Goal: Task Accomplishment & Management: Use online tool/utility

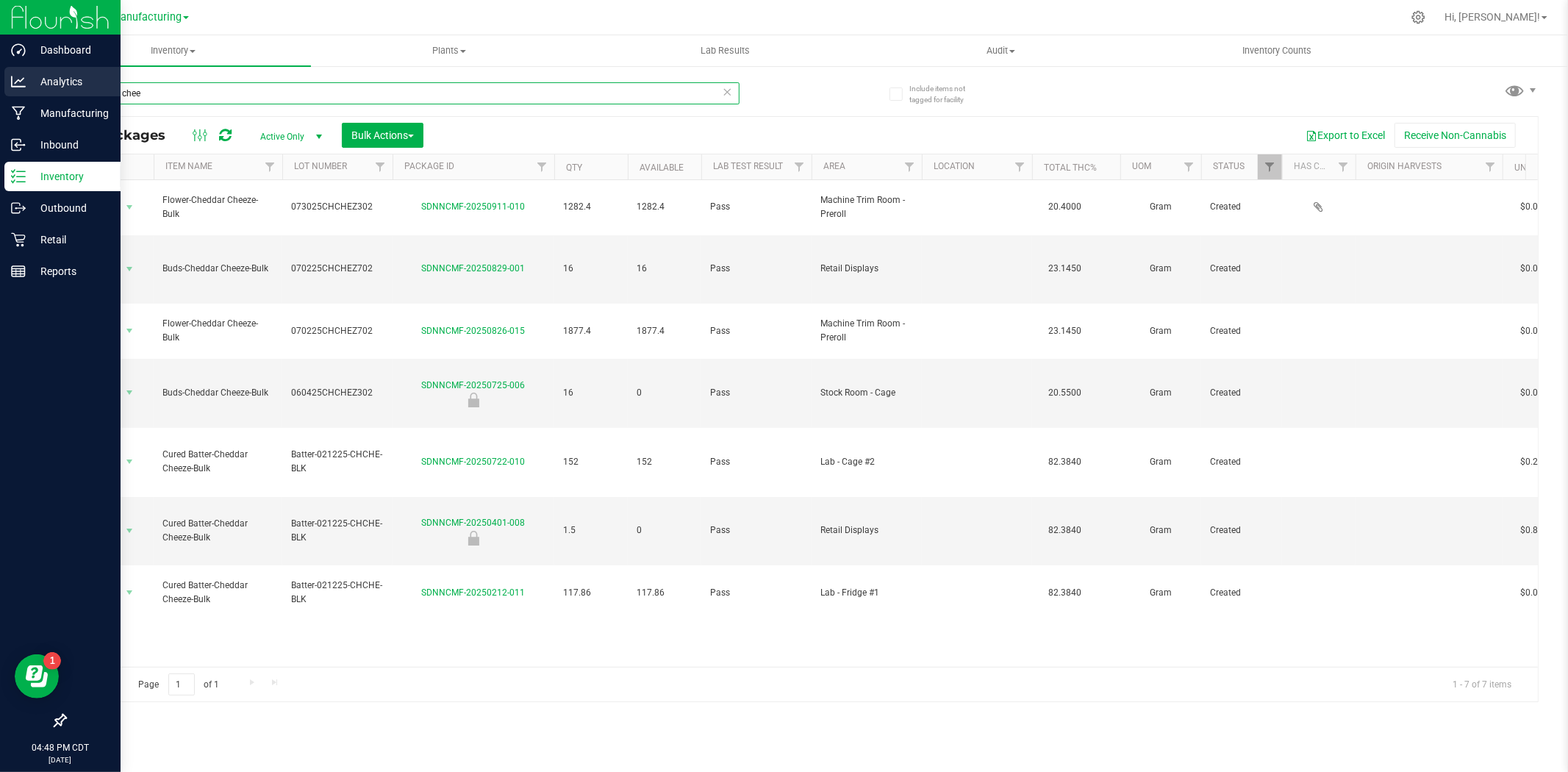
drag, startPoint x: 373, startPoint y: 81, endPoint x: 2, endPoint y: 69, distance: 371.2
click at [2, 69] on div "Dashboard Analytics Manufacturing Inbound Inventory Outbound Retail Reports 04:…" at bounding box center [784, 386] width 1568 height 772
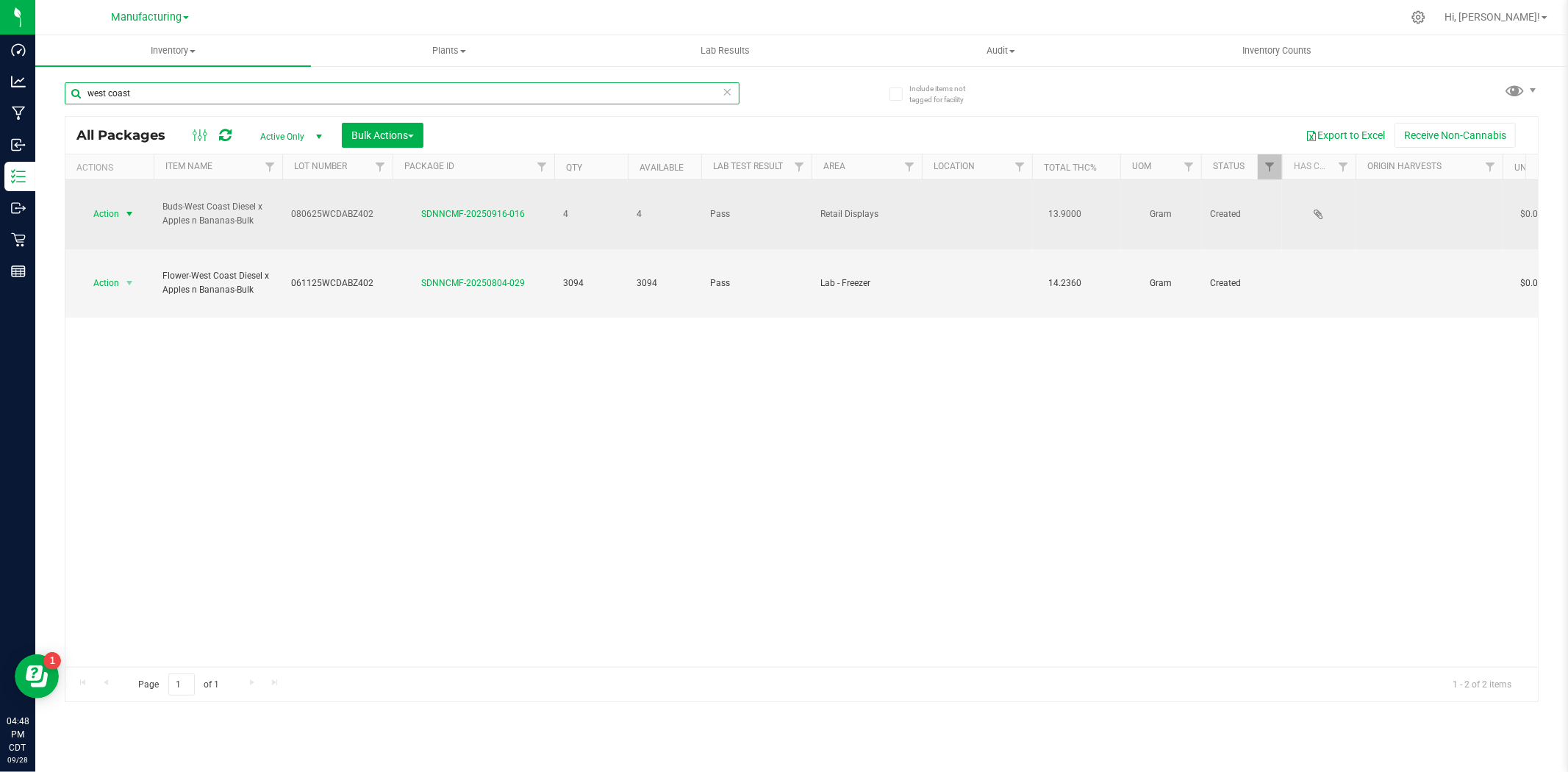
type input "west coast"
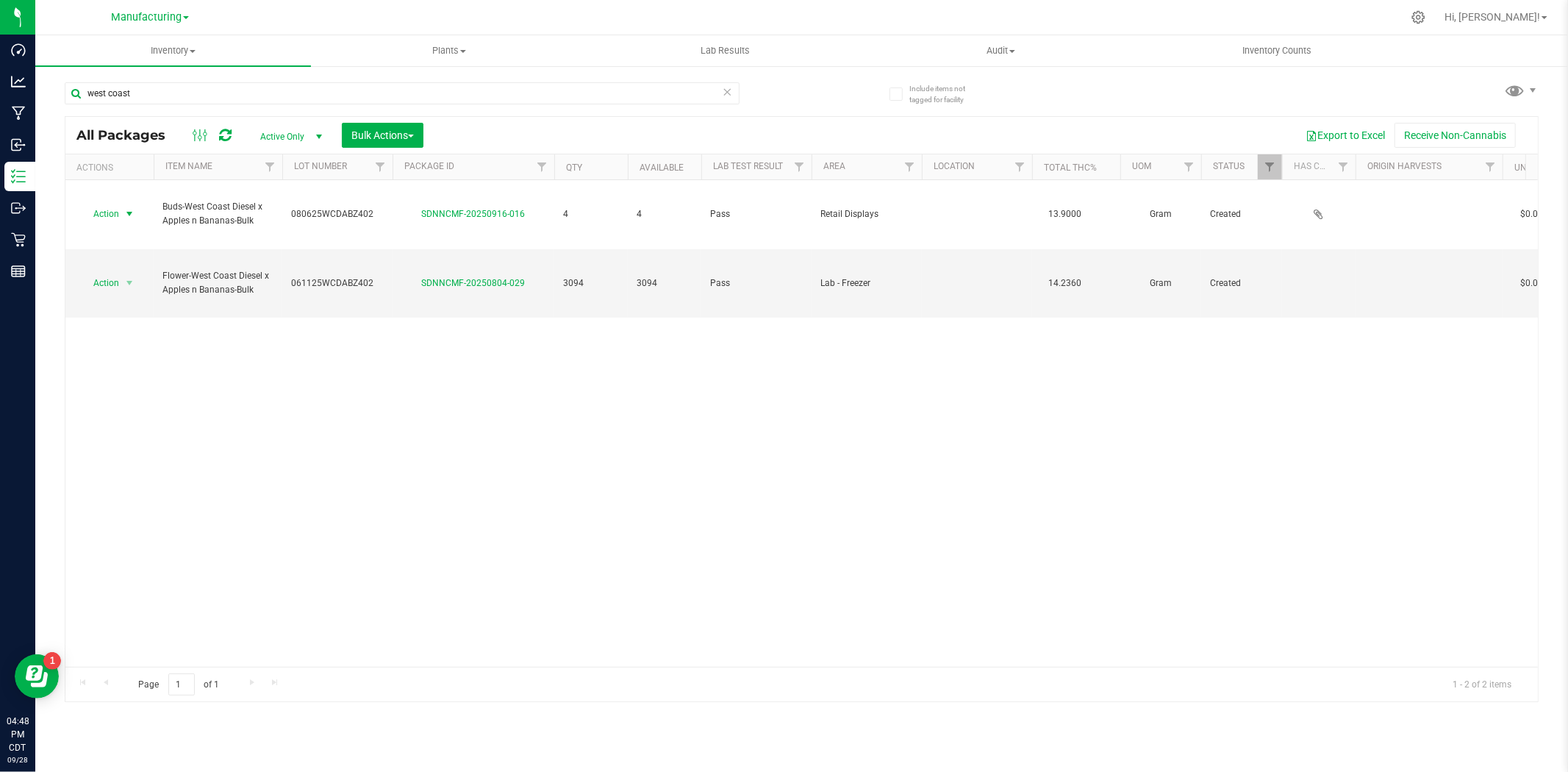
drag, startPoint x: 106, startPoint y: 207, endPoint x: 116, endPoint y: 213, distance: 11.7
click at [109, 207] on span "Action" at bounding box center [99, 213] width 40 height 20
click at [143, 376] on li "Print package label" at bounding box center [127, 388] width 93 height 41
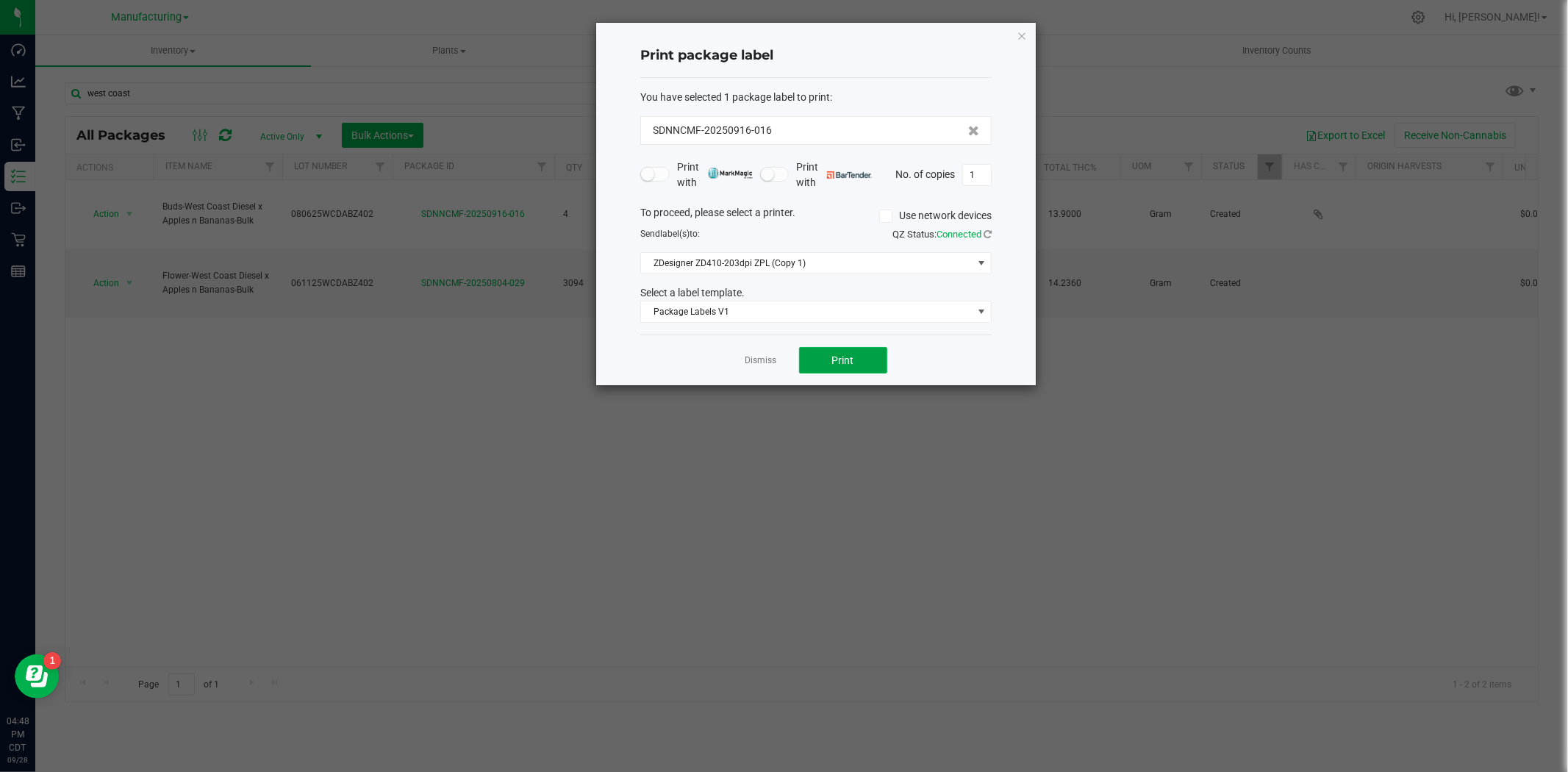
click at [832, 358] on span "Print" at bounding box center [842, 360] width 22 height 12
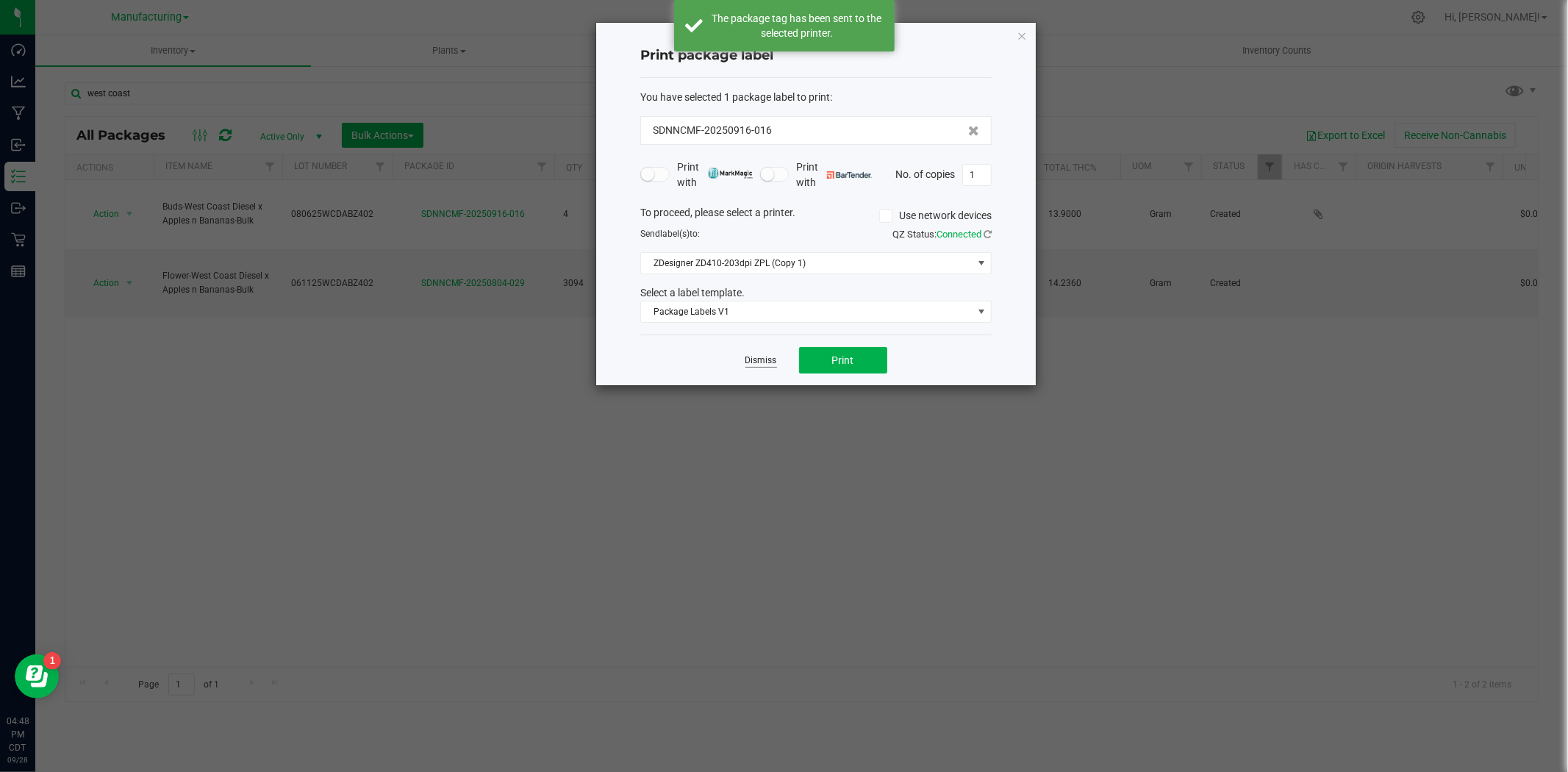
click at [766, 365] on link "Dismiss" at bounding box center [761, 360] width 32 height 13
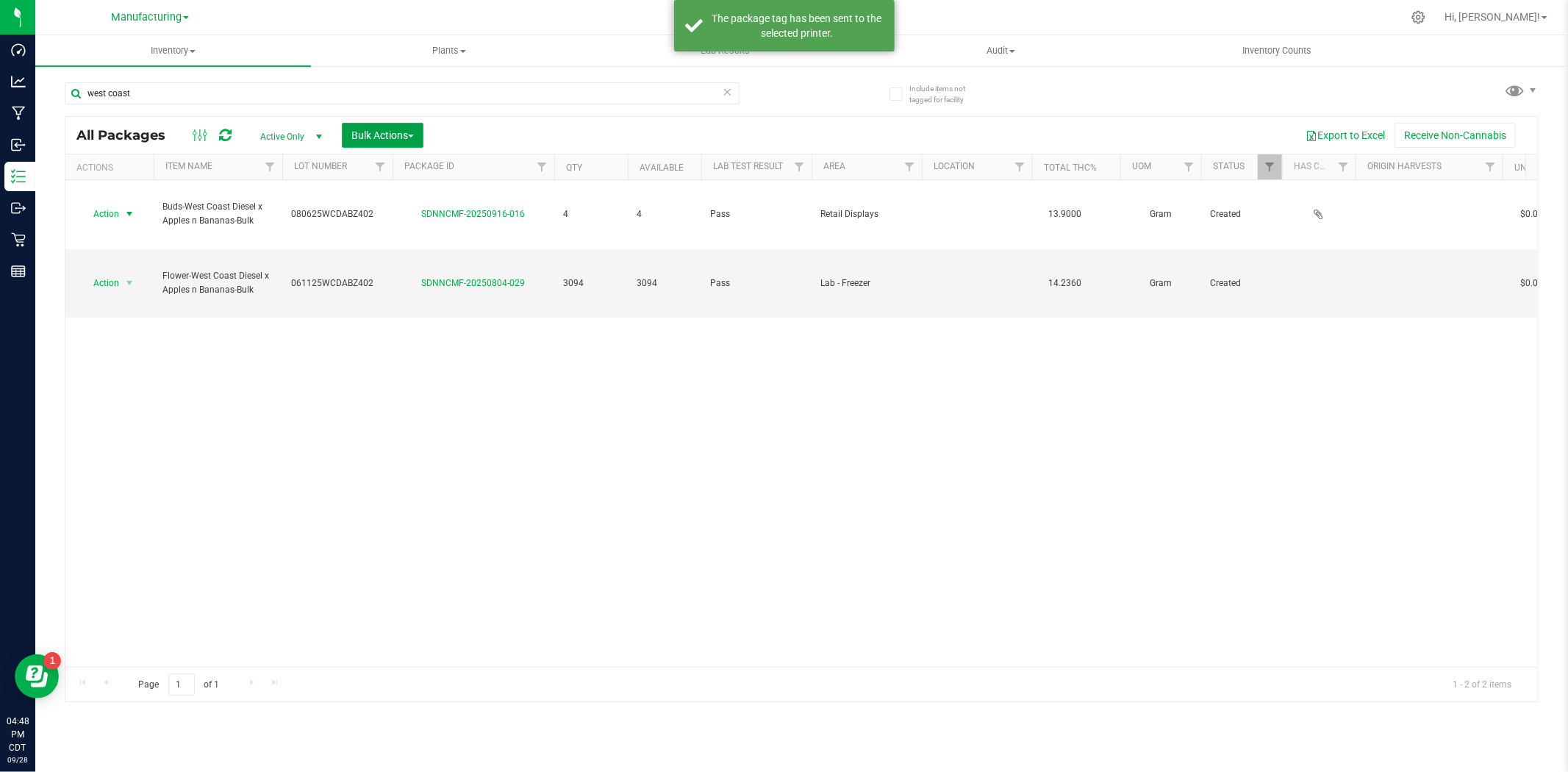
click at [393, 143] on button "Bulk Actions" at bounding box center [383, 135] width 81 height 25
click at [426, 254] on div "Locate packages" at bounding box center [397, 251] width 94 height 23
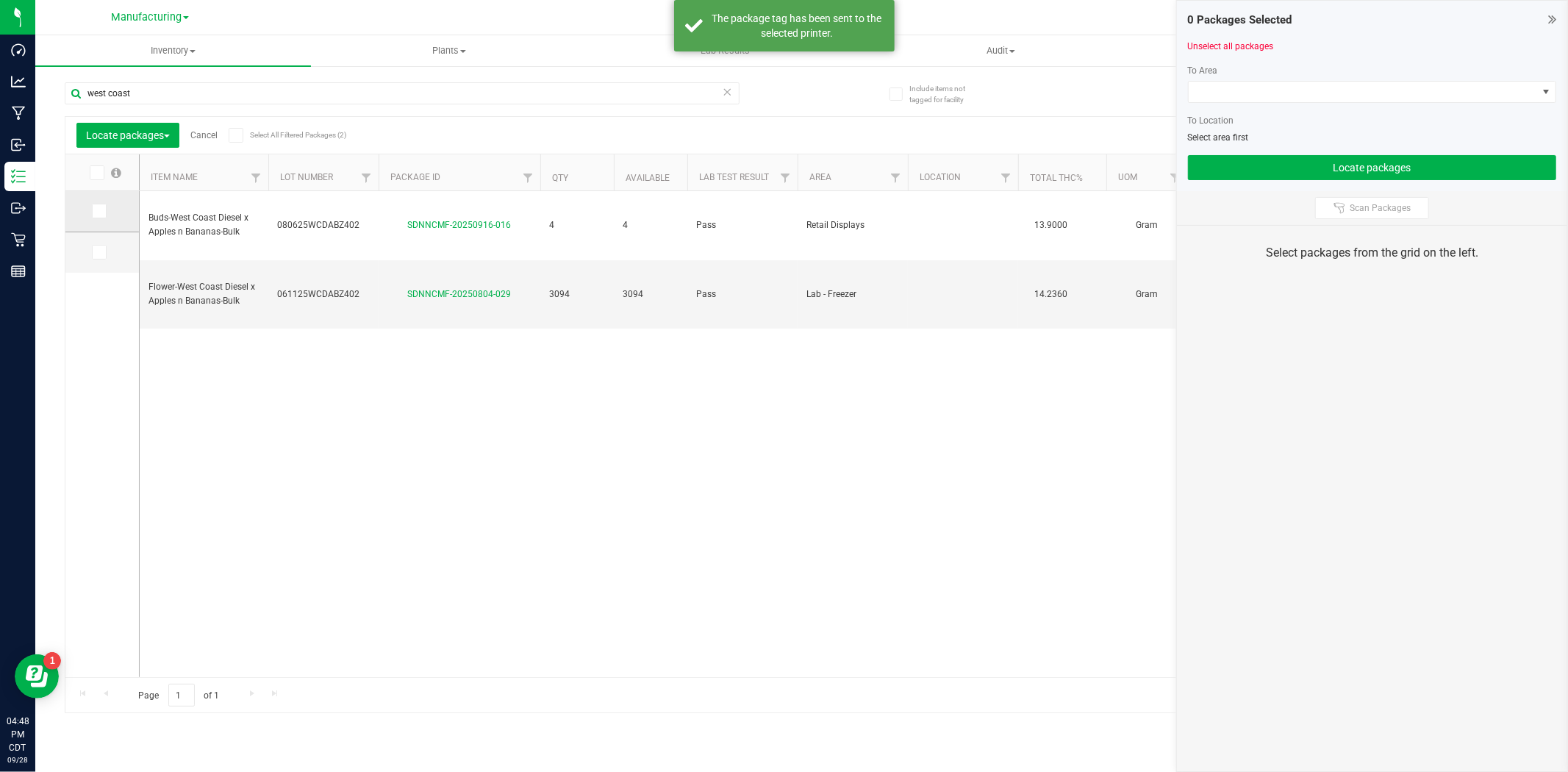
click at [98, 211] on icon at bounding box center [98, 211] width 10 height 0
click at [0, 0] on input "checkbox" at bounding box center [0, 0] width 0 height 0
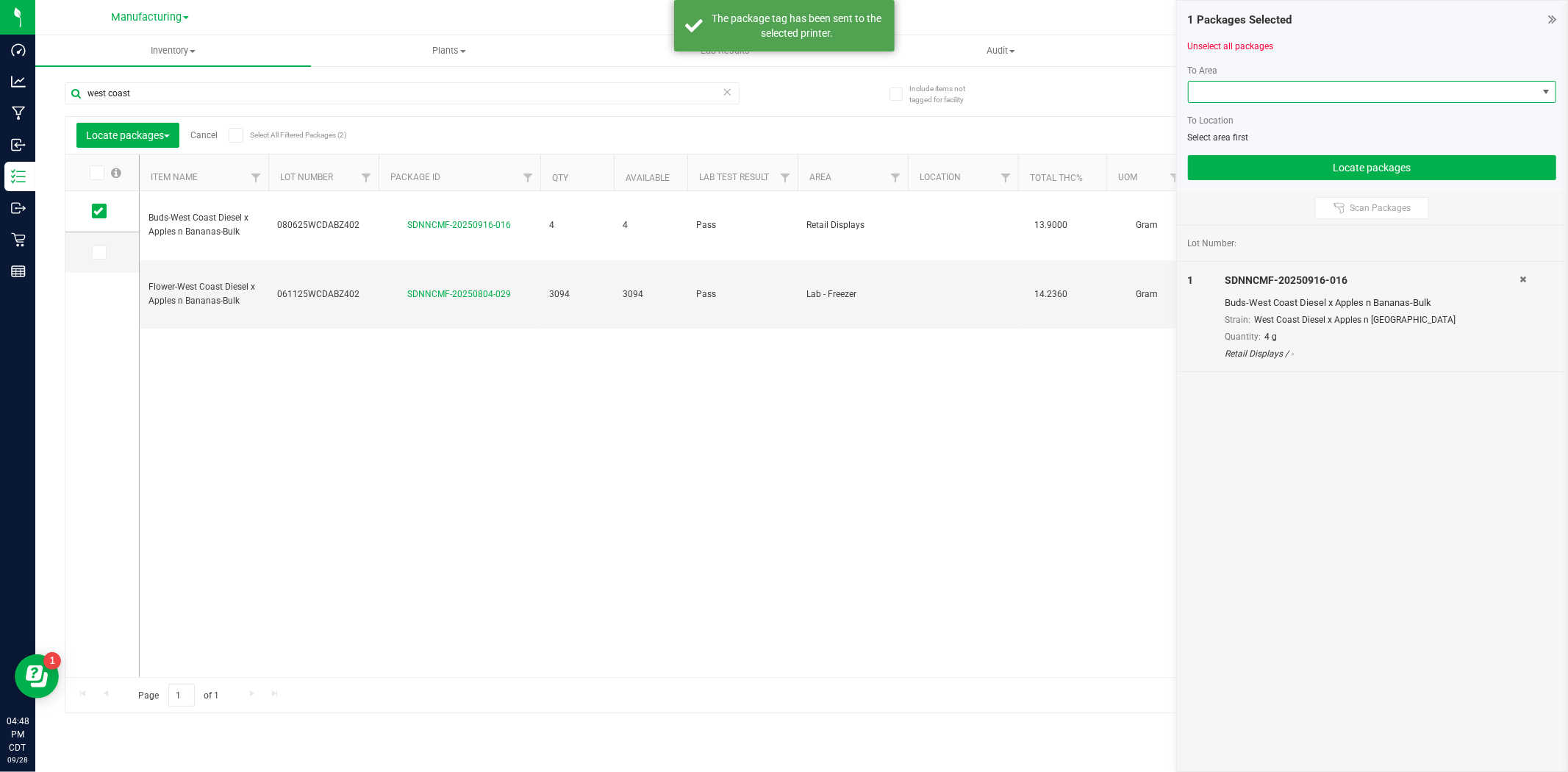
click at [1378, 96] on span at bounding box center [1362, 91] width 348 height 20
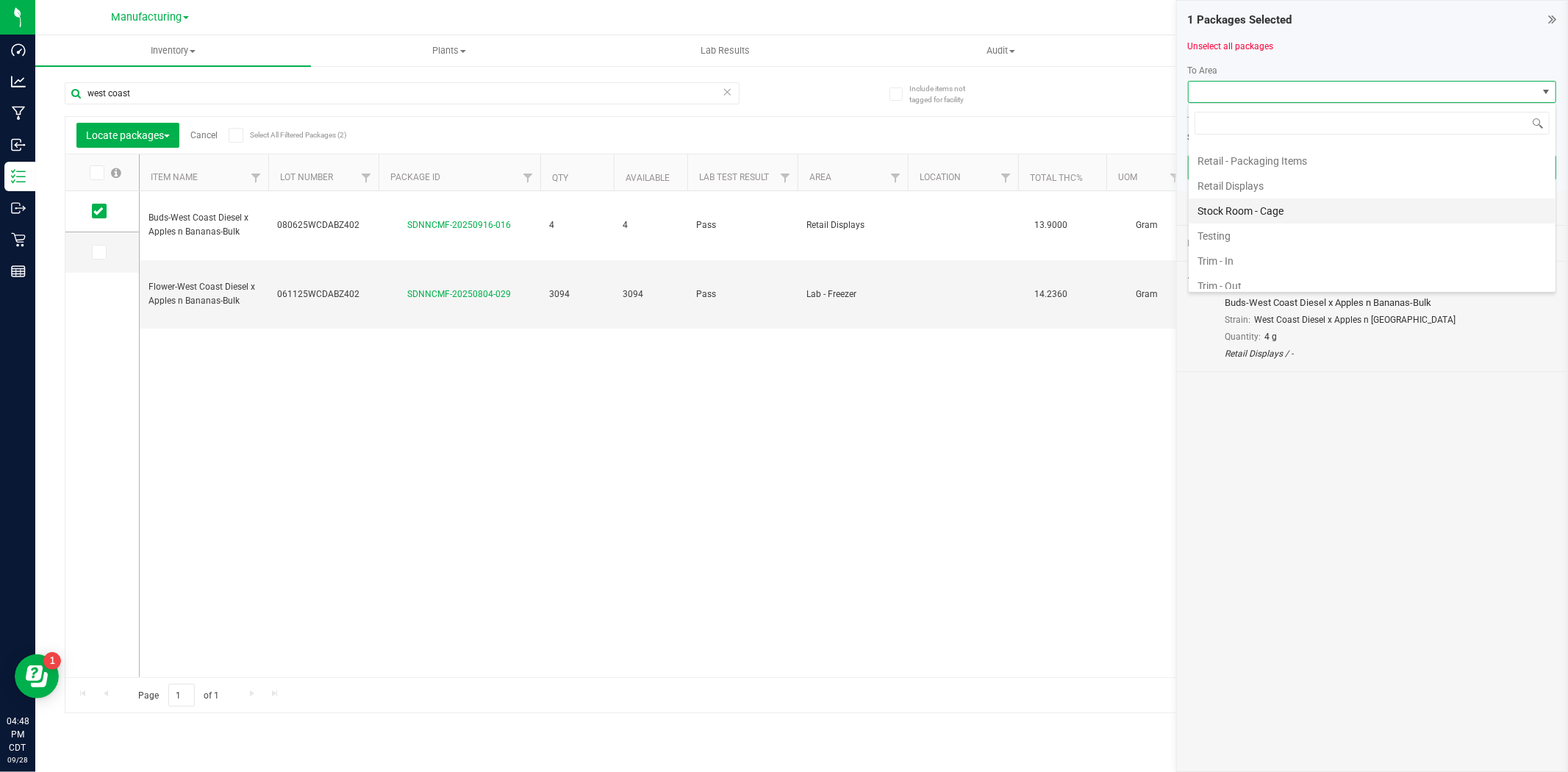
scroll to position [571, 0]
click at [1345, 221] on li "Stock Room - Cage" at bounding box center [1371, 207] width 367 height 25
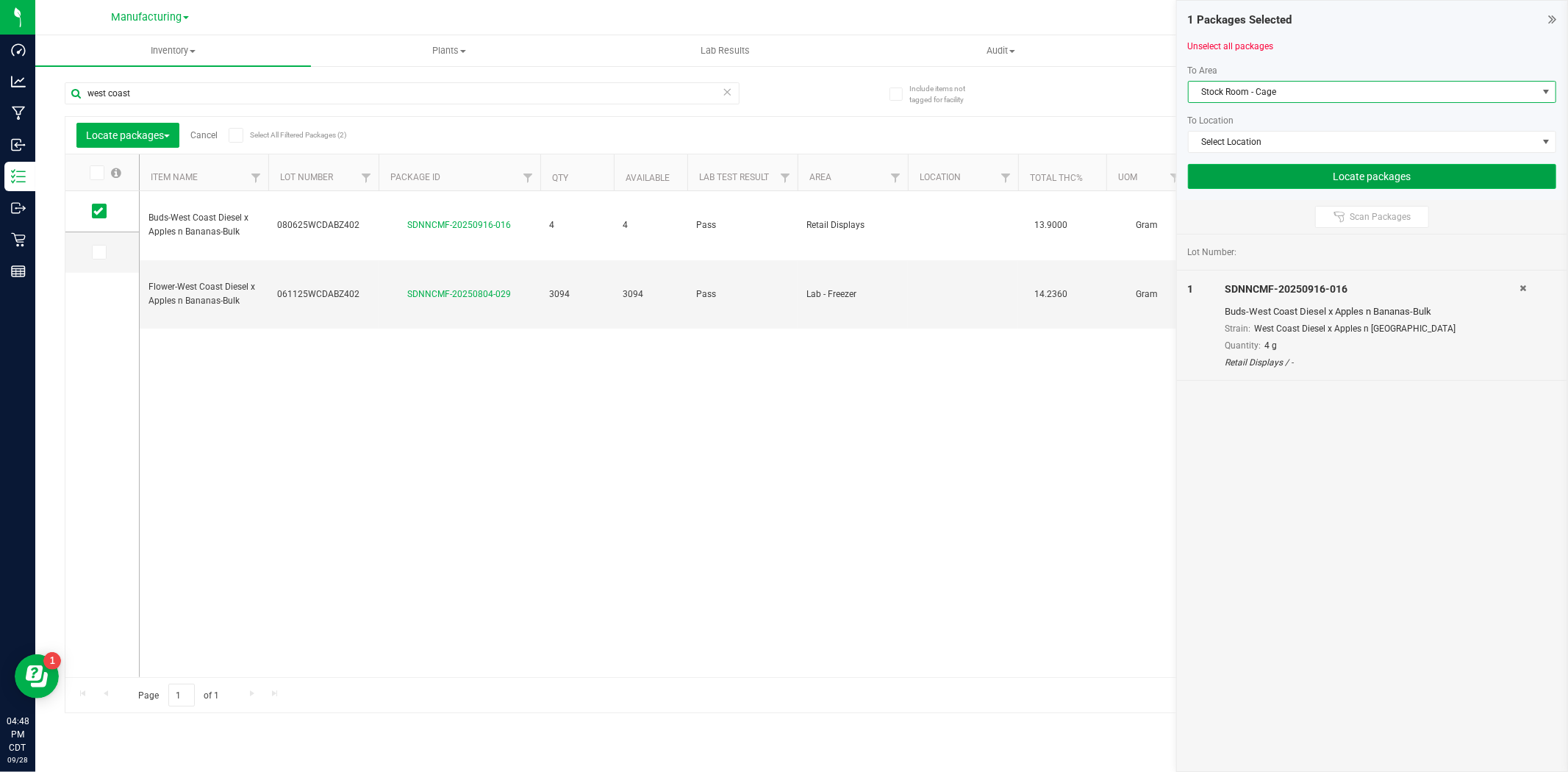
click at [1319, 182] on button "Locate packages" at bounding box center [1371, 176] width 368 height 25
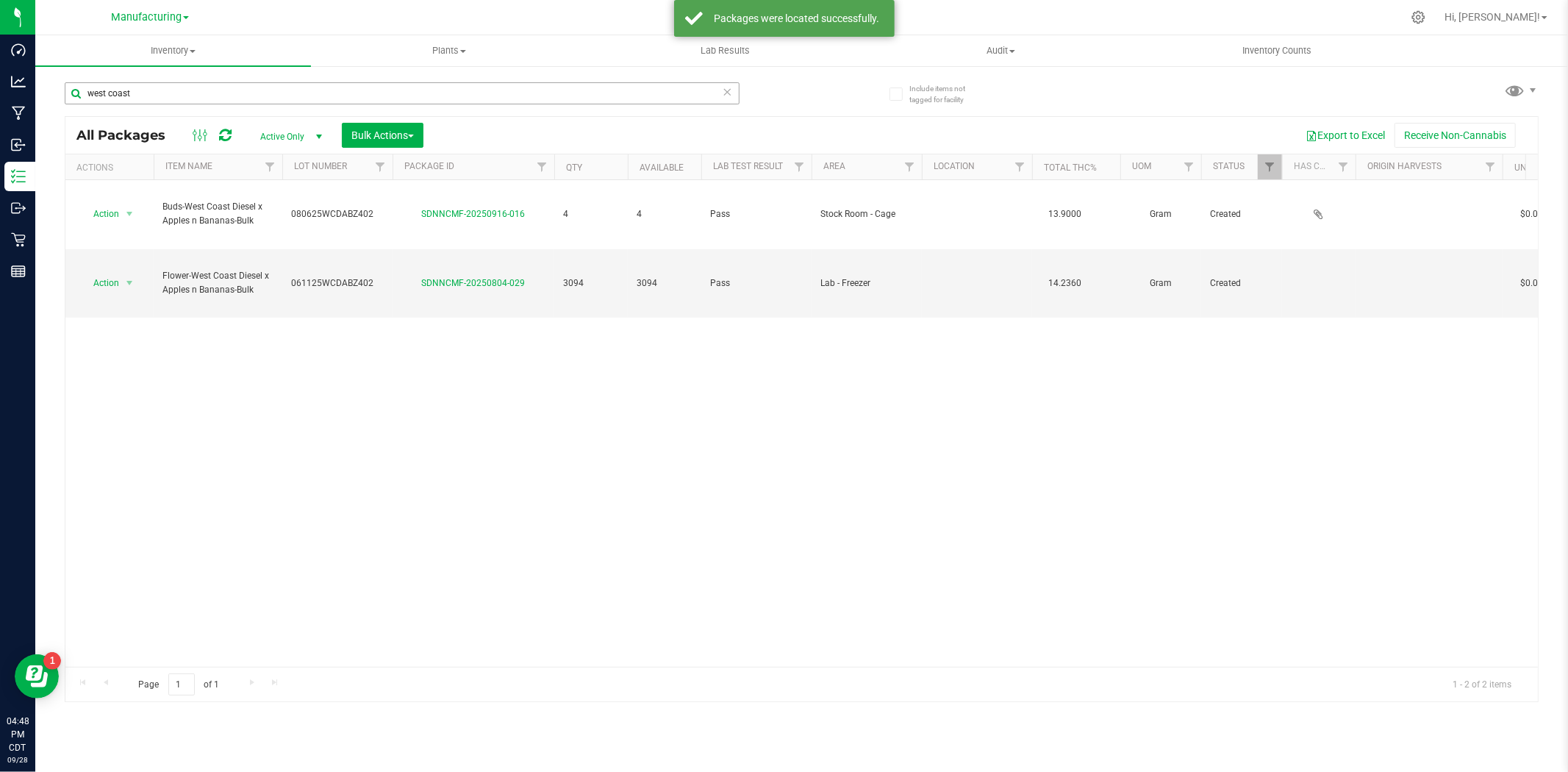
drag, startPoint x: 731, startPoint y: 92, endPoint x: 652, endPoint y: 92, distance: 79.0
click at [728, 92] on icon at bounding box center [728, 90] width 11 height 17
click at [629, 92] on div "Inventory All packages All inventory Waste log Create inventory Plants All plan…" at bounding box center [802, 403] width 1533 height 737
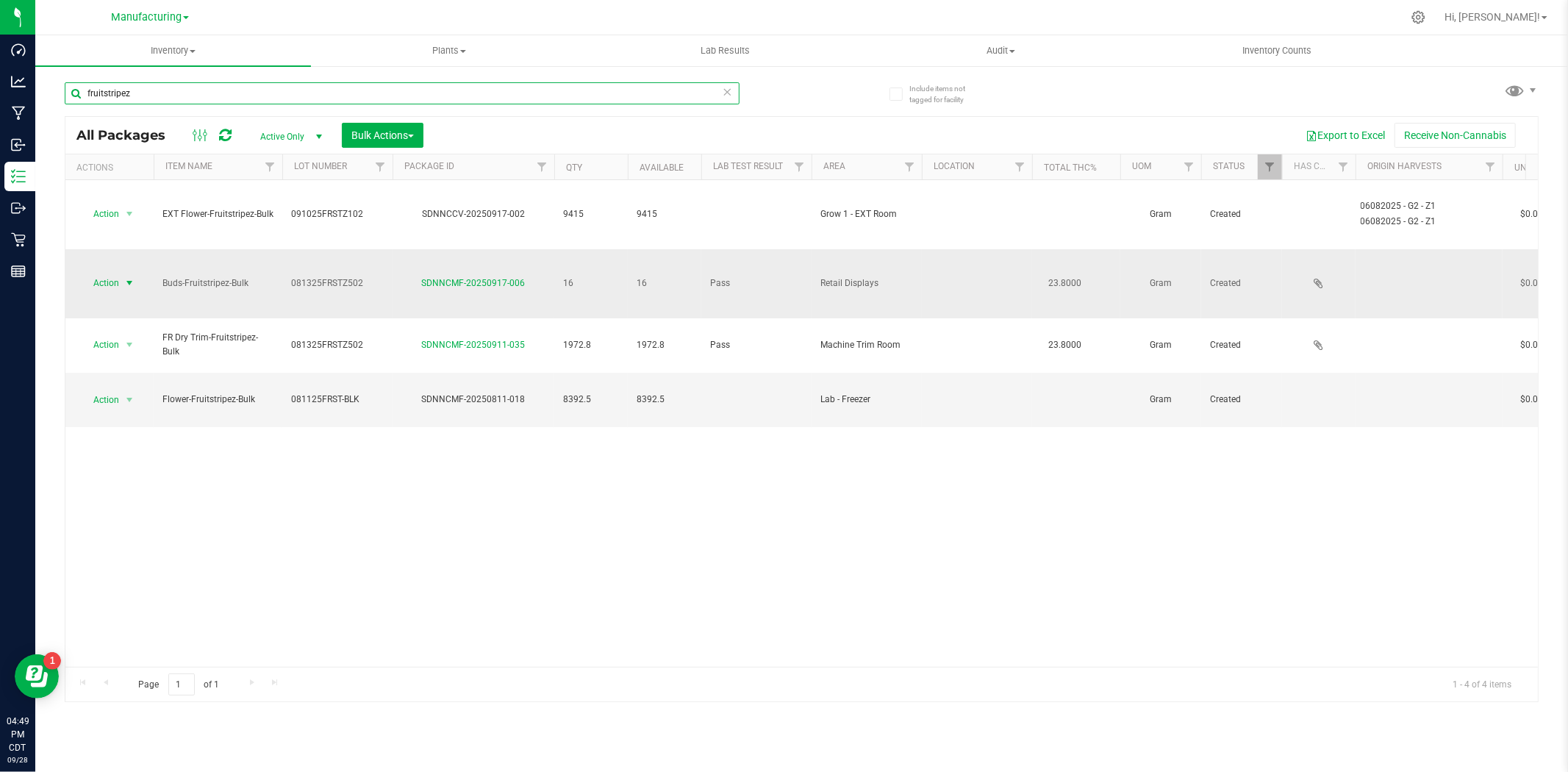
type input "fruitstripez"
click at [105, 273] on span "Action" at bounding box center [99, 283] width 40 height 20
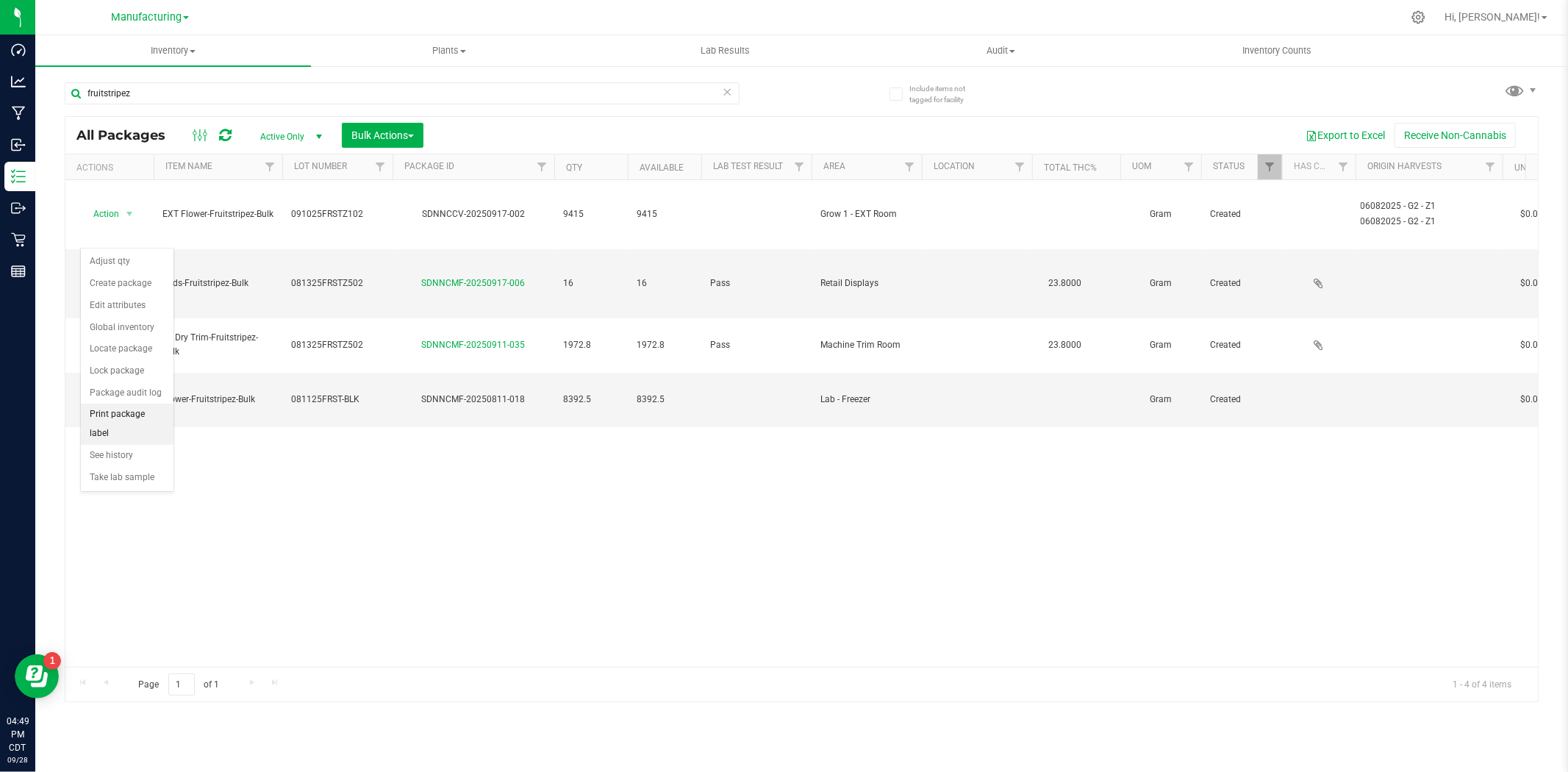
click at [143, 412] on li "Print package label" at bounding box center [127, 424] width 93 height 41
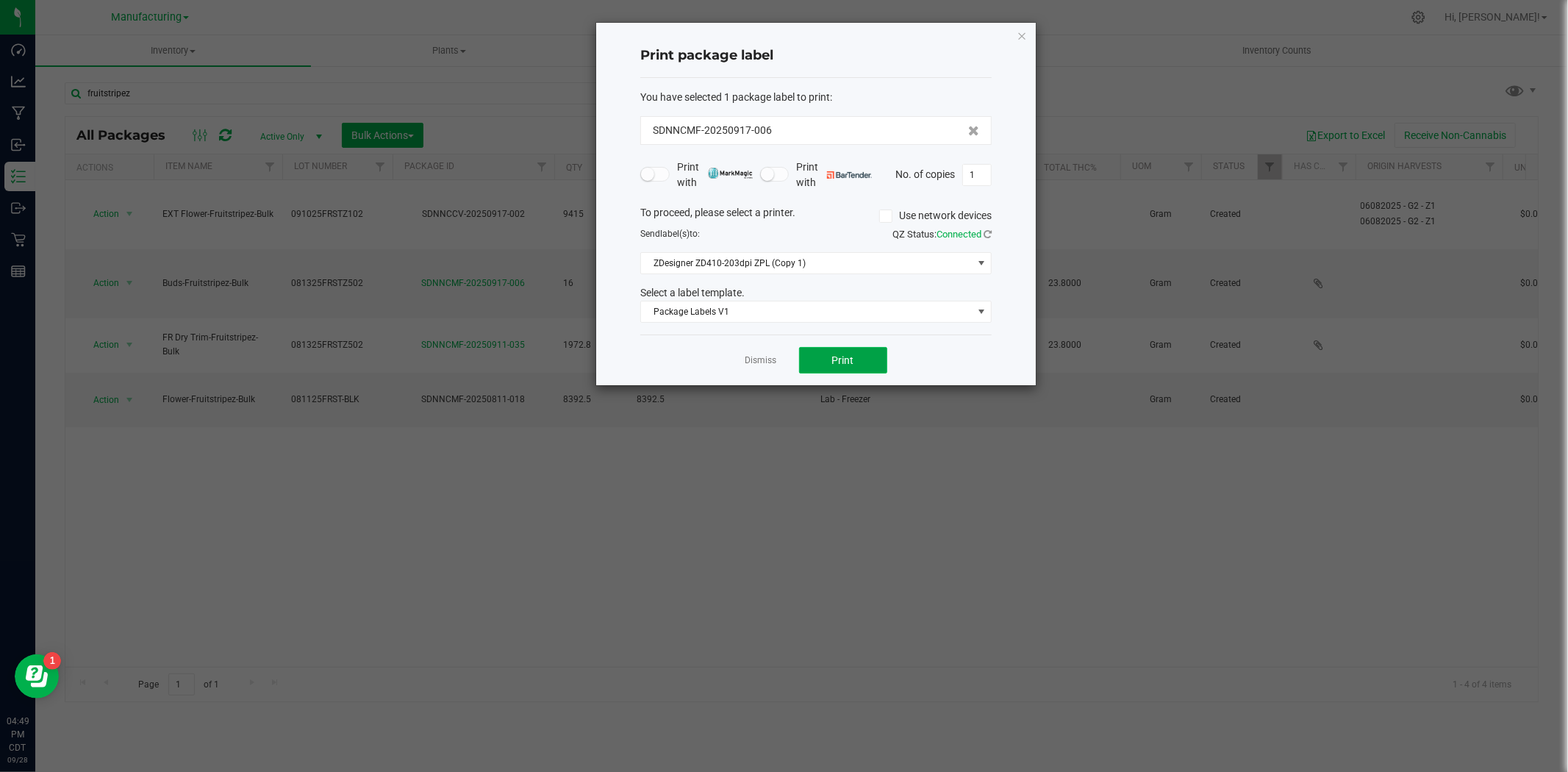
click at [822, 357] on button "Print" at bounding box center [842, 360] width 88 height 26
click at [766, 362] on link "Dismiss" at bounding box center [761, 360] width 32 height 13
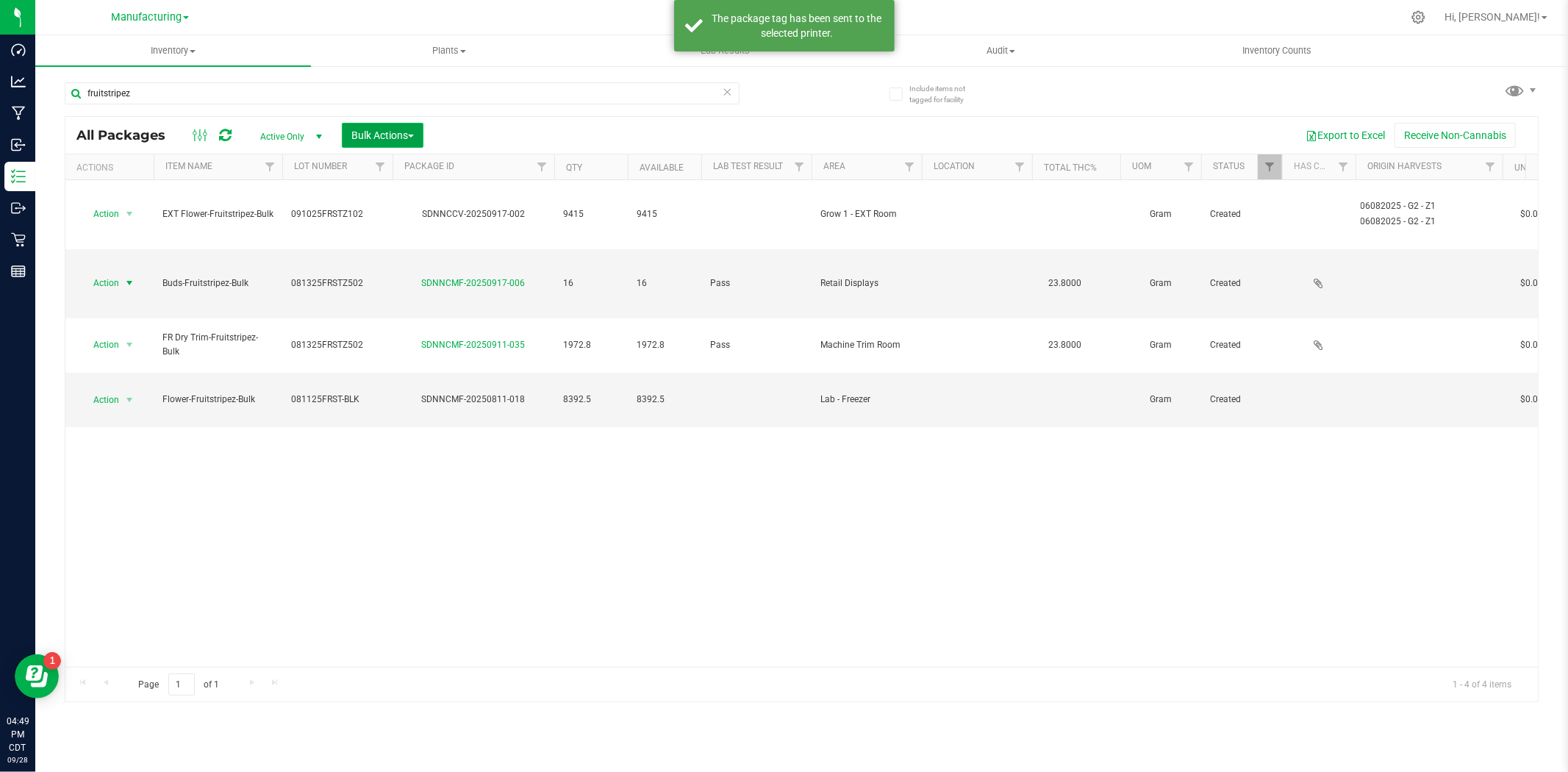
click at [365, 127] on button "Bulk Actions" at bounding box center [383, 135] width 81 height 25
click at [398, 252] on span "Locate packages" at bounding box center [387, 250] width 75 height 12
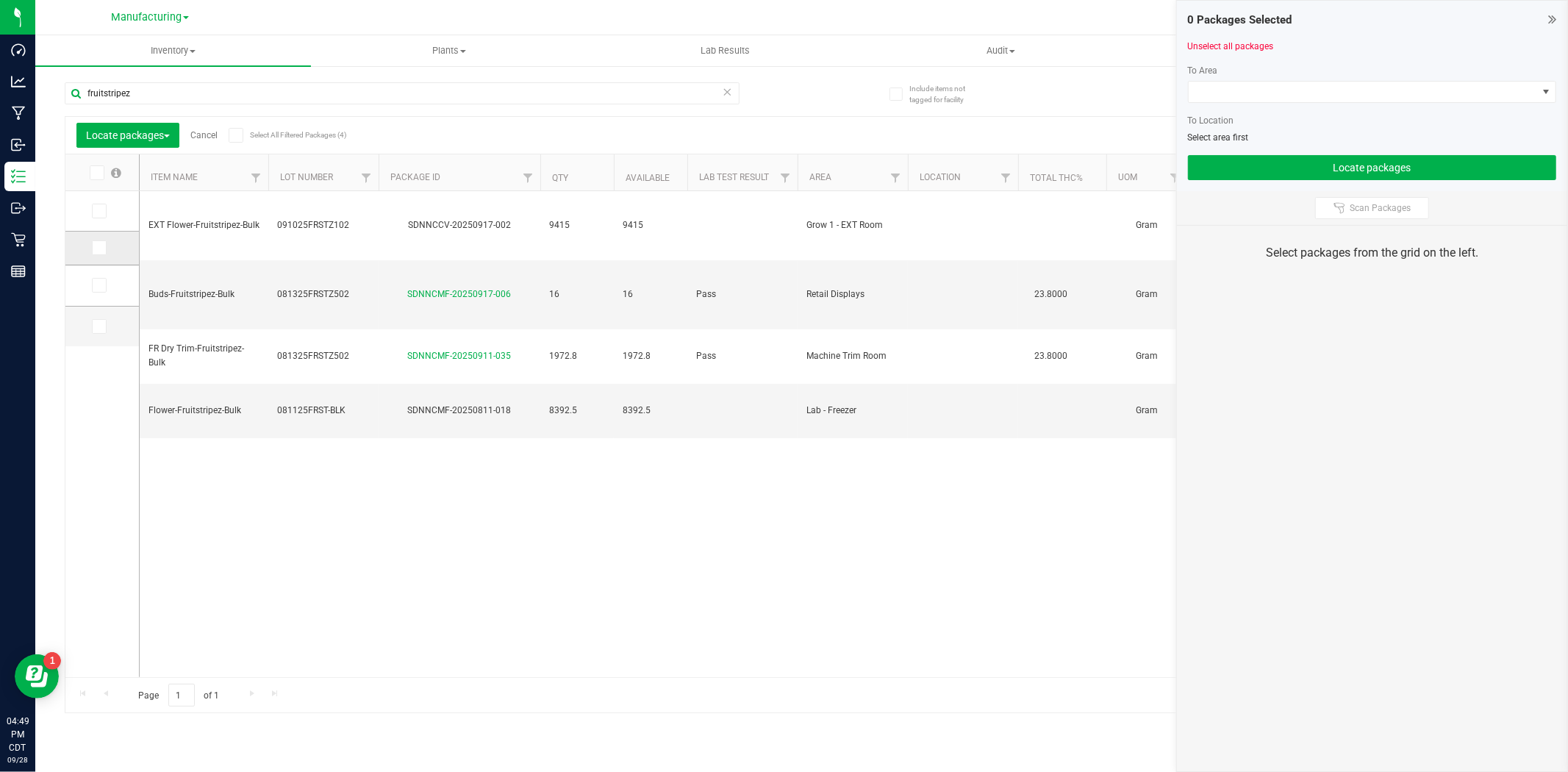
click at [88, 251] on td at bounding box center [102, 248] width 74 height 34
click at [92, 248] on span at bounding box center [99, 248] width 15 height 15
click at [0, 0] on input "checkbox" at bounding box center [0, 0] width 0 height 0
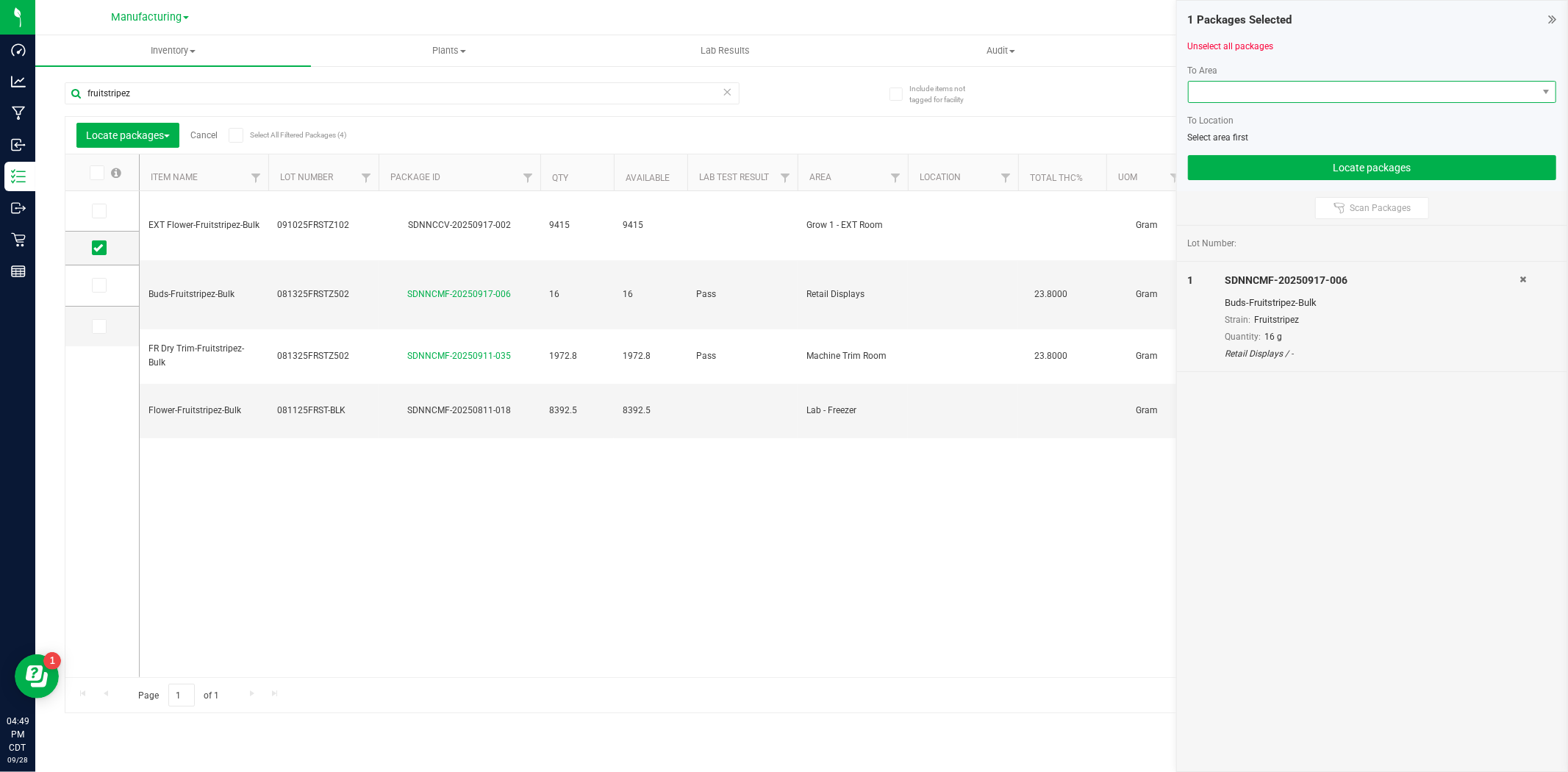
click at [1226, 96] on span at bounding box center [1362, 91] width 348 height 20
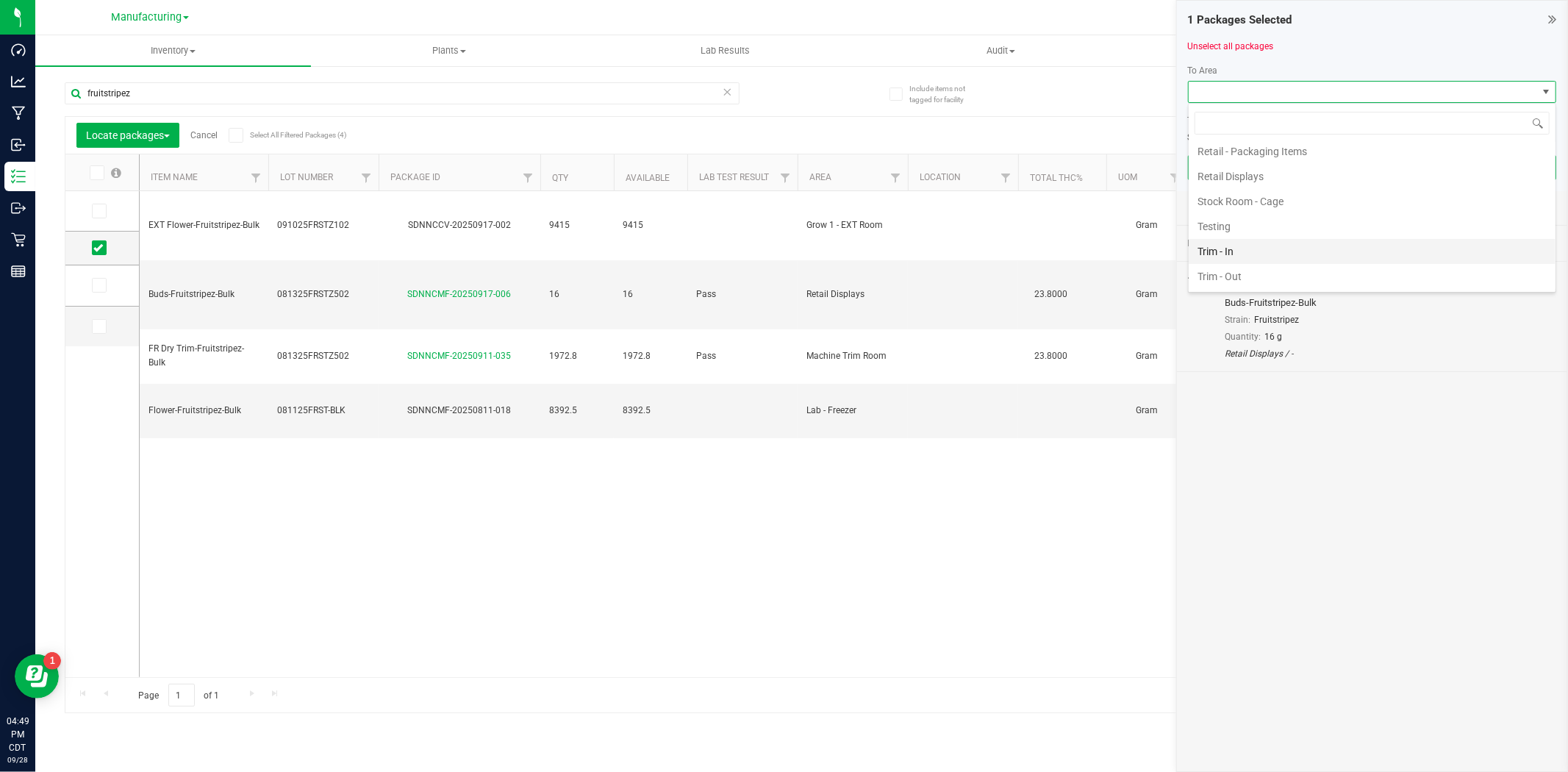
scroll to position [583, 0]
click at [1287, 195] on li "Stock Room - Cage" at bounding box center [1371, 201] width 367 height 25
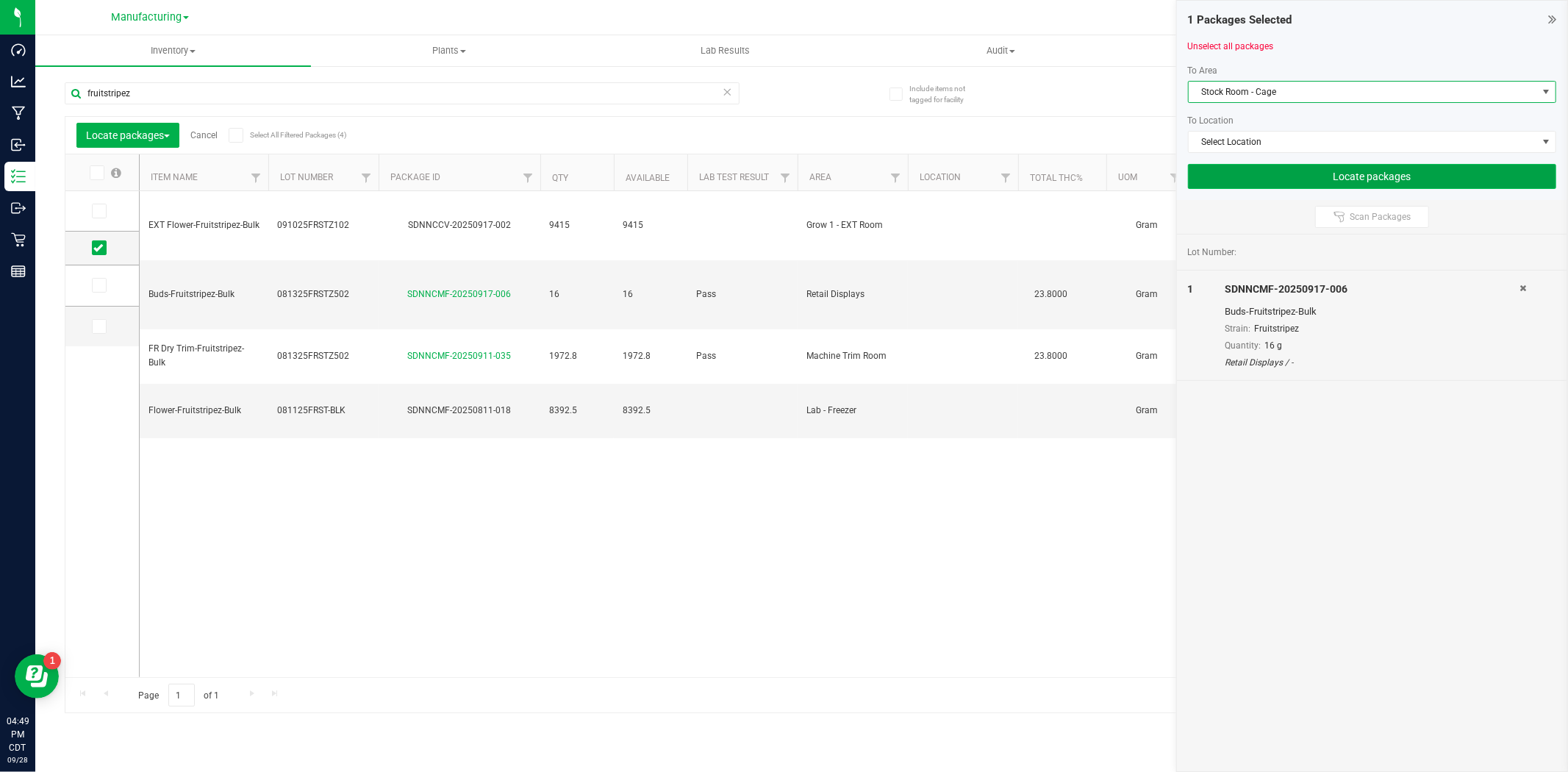
click at [1289, 177] on button "Locate packages" at bounding box center [1371, 176] width 368 height 25
